Goal: Task Accomplishment & Management: Manage account settings

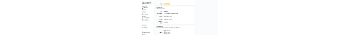
scroll to position [1020, 0]
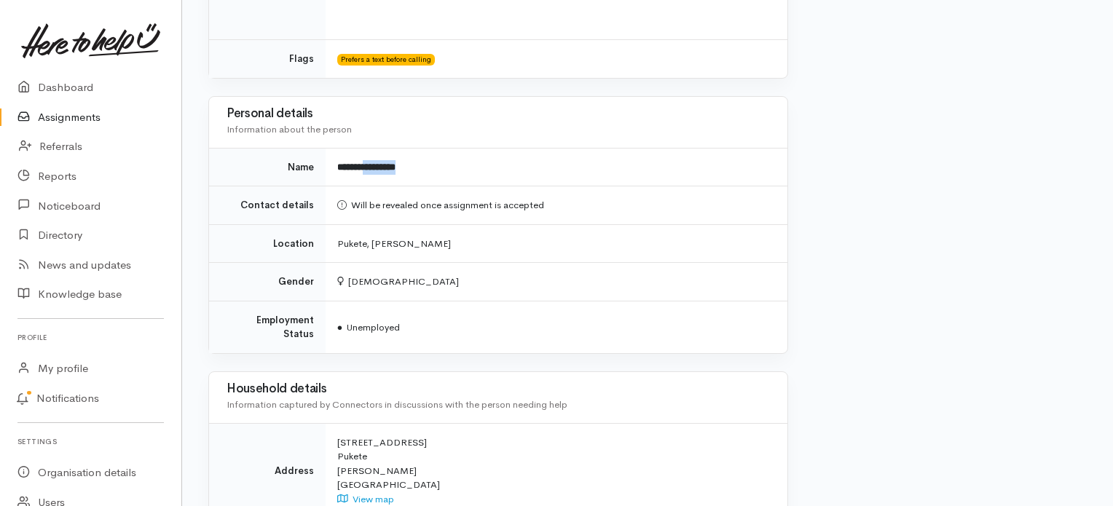
drag, startPoint x: 391, startPoint y: 166, endPoint x: 371, endPoint y: 169, distance: 19.9
click at [371, 169] on td "**********" at bounding box center [557, 167] width 462 height 39
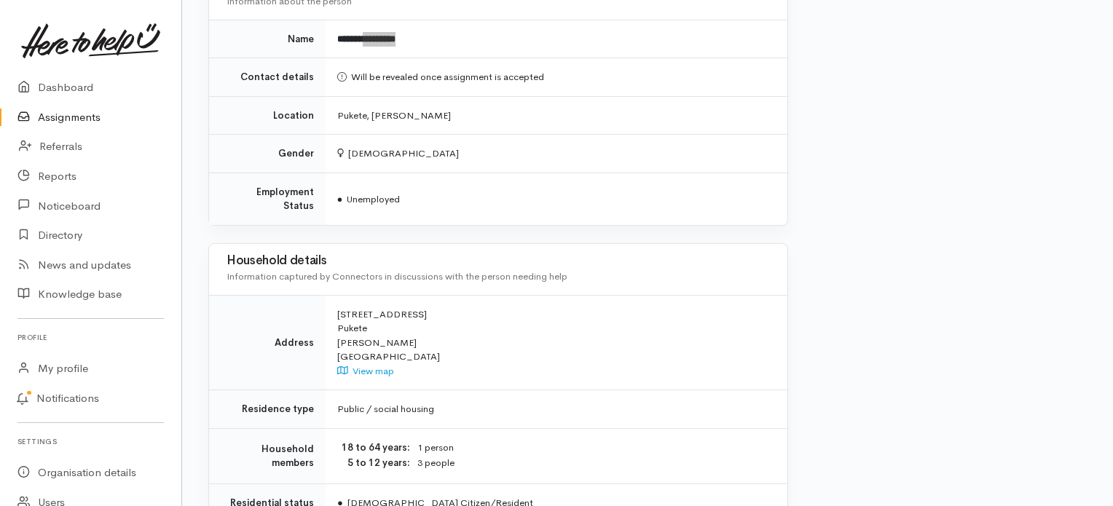
scroll to position [856, 0]
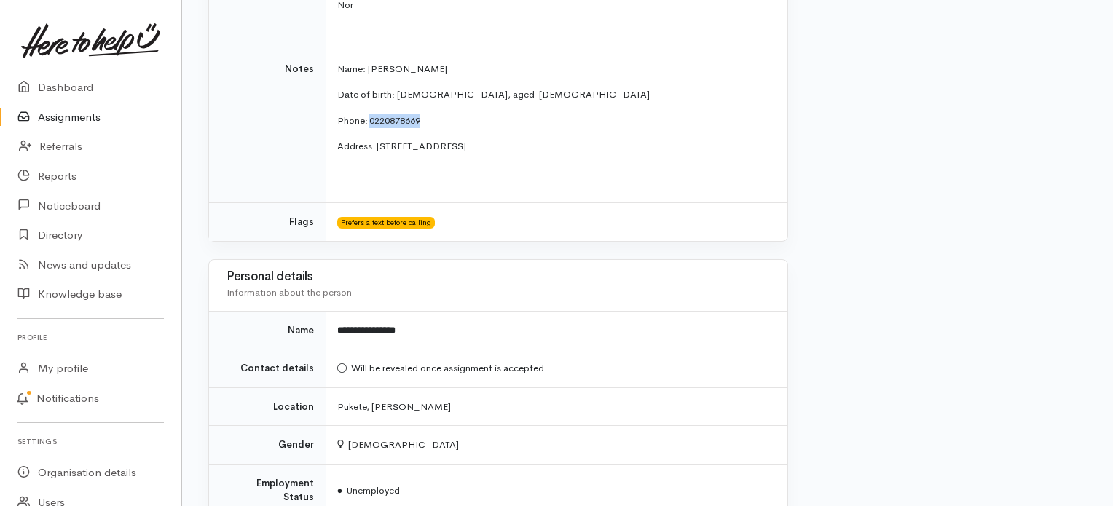
drag, startPoint x: 426, startPoint y: 122, endPoint x: 370, endPoint y: 116, distance: 56.4
click at [370, 116] on p "Phone:   0220878669" at bounding box center [553, 121] width 433 height 15
copy span "0220878669"
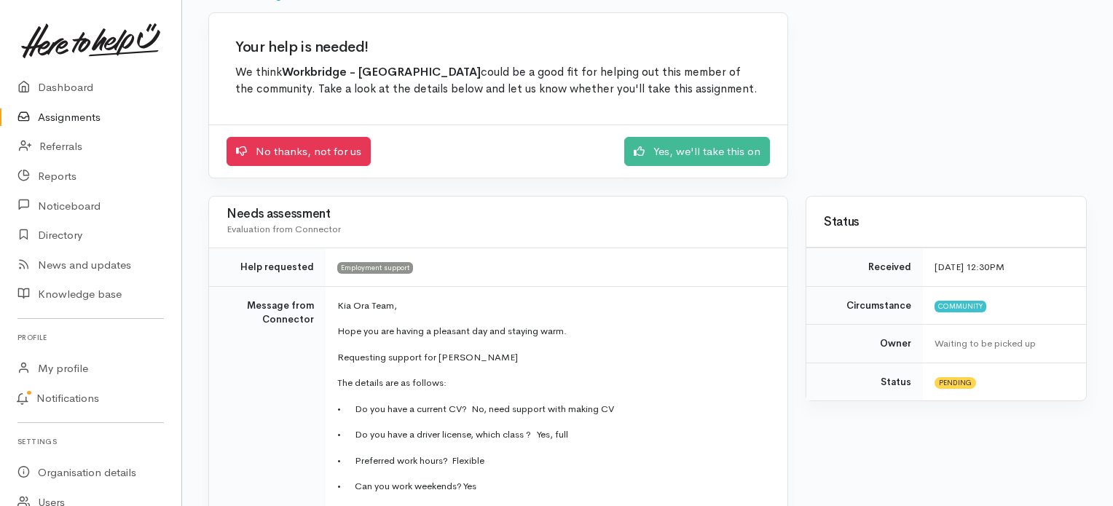
scroll to position [0, 0]
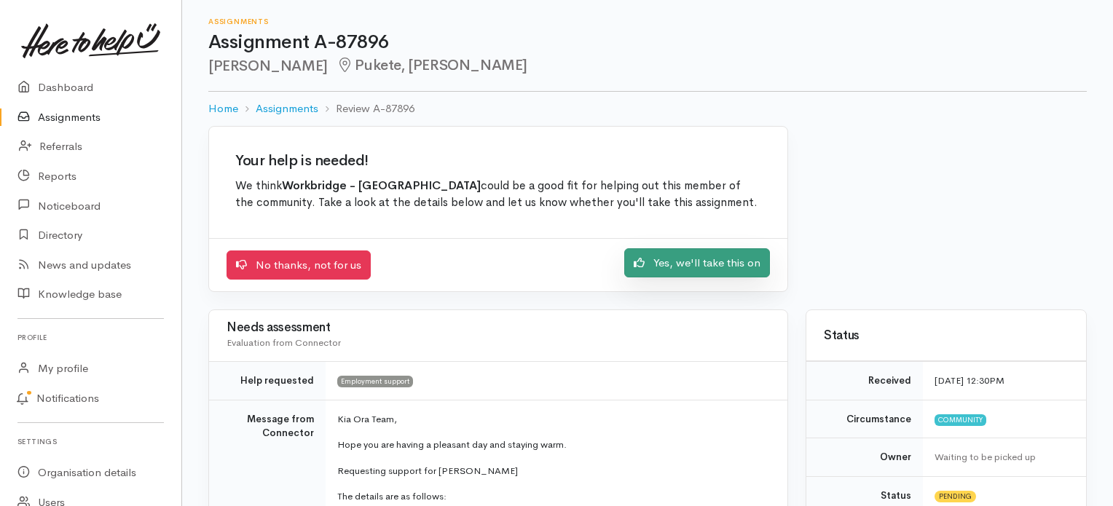
click at [727, 261] on link "Yes, we'll take this on" at bounding box center [697, 263] width 146 height 30
drag, startPoint x: 322, startPoint y: 68, endPoint x: 205, endPoint y: 55, distance: 118.0
click at [205, 55] on div "Assignments Assignment A-87896 Winnie Tukerangi Pukete, [GEOGRAPHIC_DATA] Home …" at bounding box center [647, 63] width 931 height 126
copy h2 "[PERSON_NAME]"
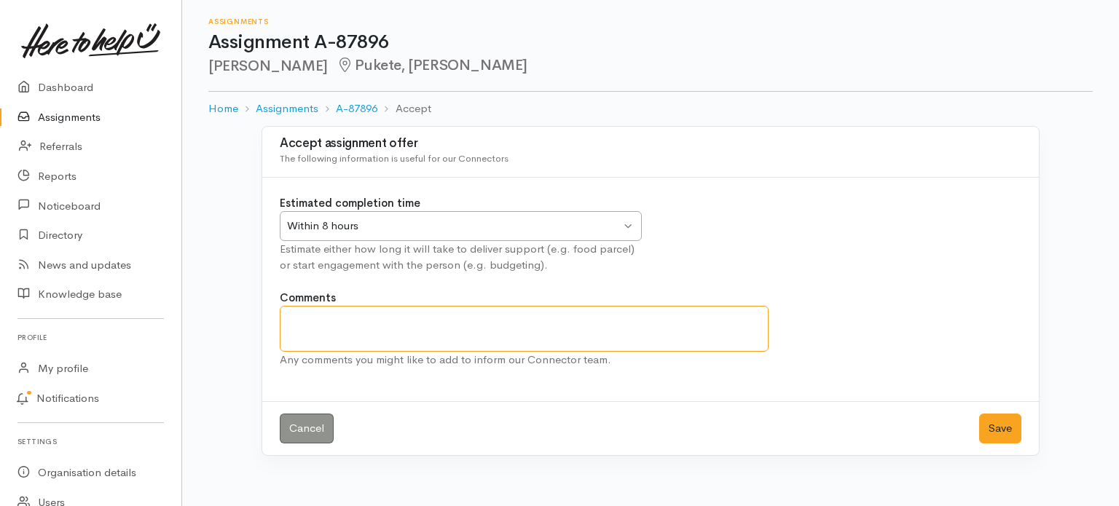
click at [400, 320] on textarea "Comments" at bounding box center [524, 329] width 489 height 46
type textarea "Have spoken to [PERSON_NAME] and booked her enrolment"
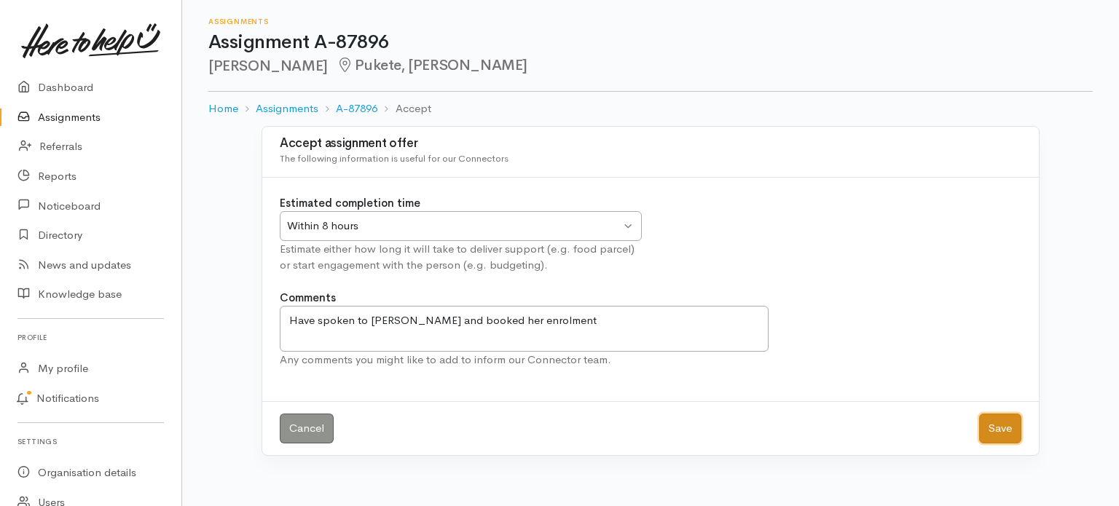
click at [1016, 422] on button "Save" at bounding box center [1000, 429] width 42 height 30
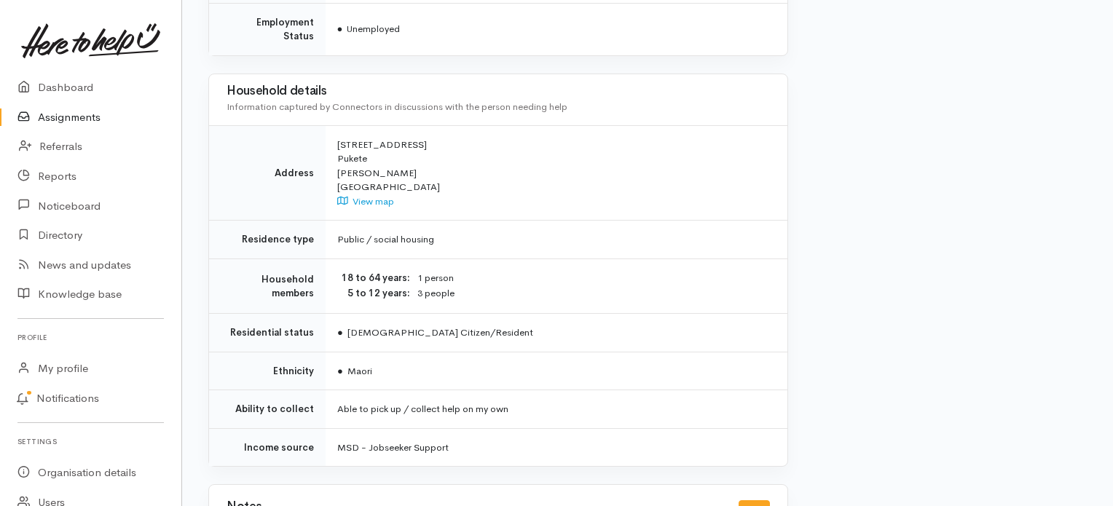
scroll to position [1247, 0]
